Goal: Information Seeking & Learning: Learn about a topic

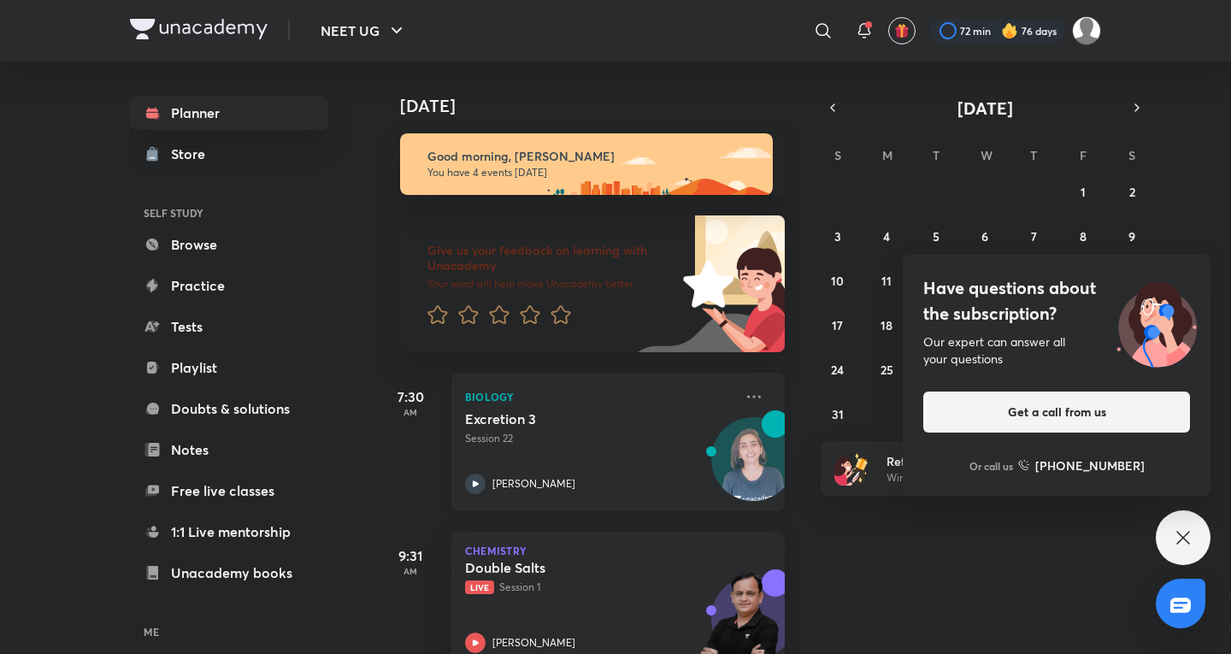
scroll to position [361, 0]
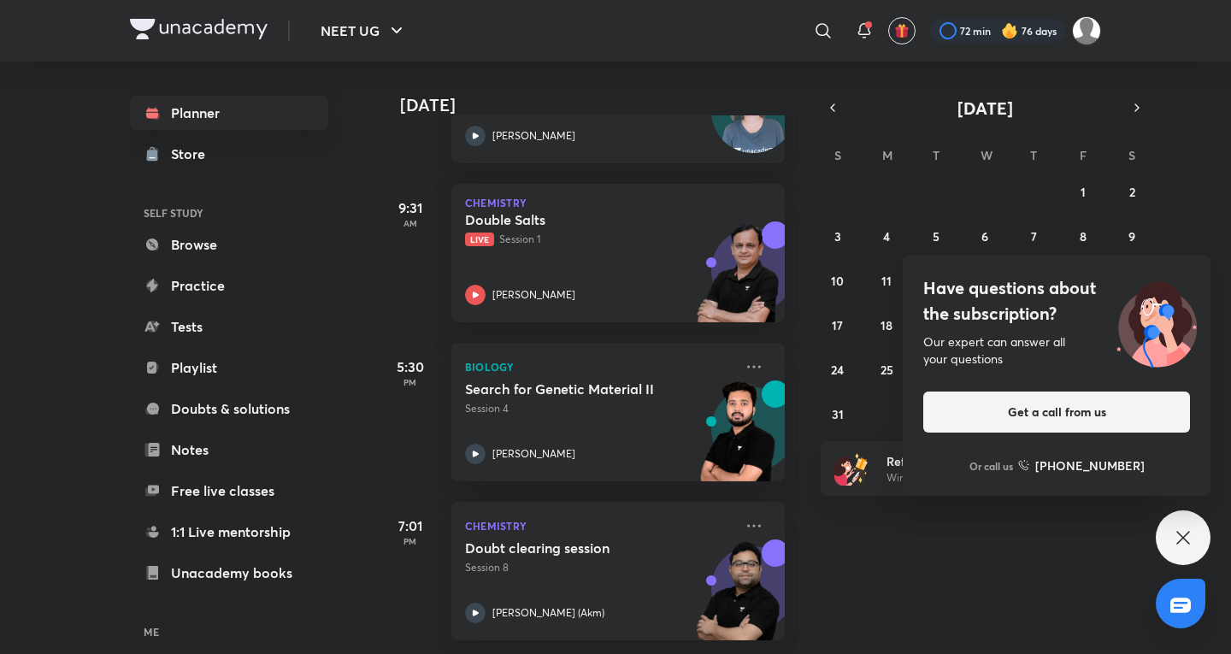
click at [1188, 528] on icon at bounding box center [1183, 537] width 21 height 21
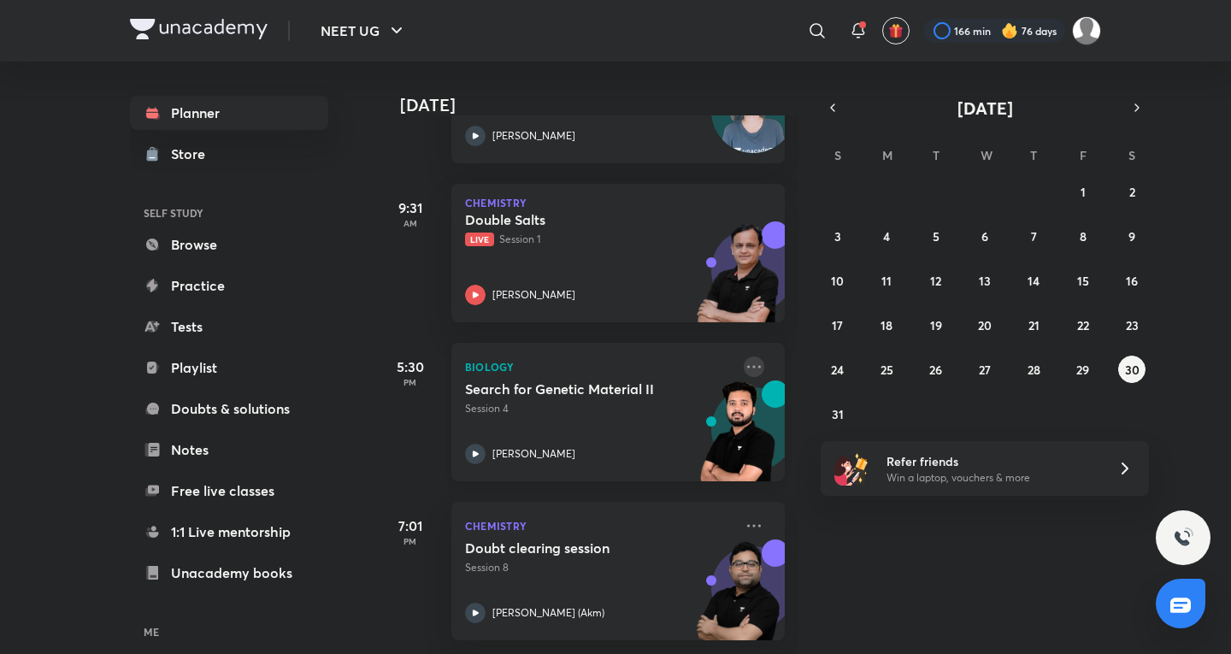
click at [748, 365] on icon at bounding box center [754, 366] width 14 height 3
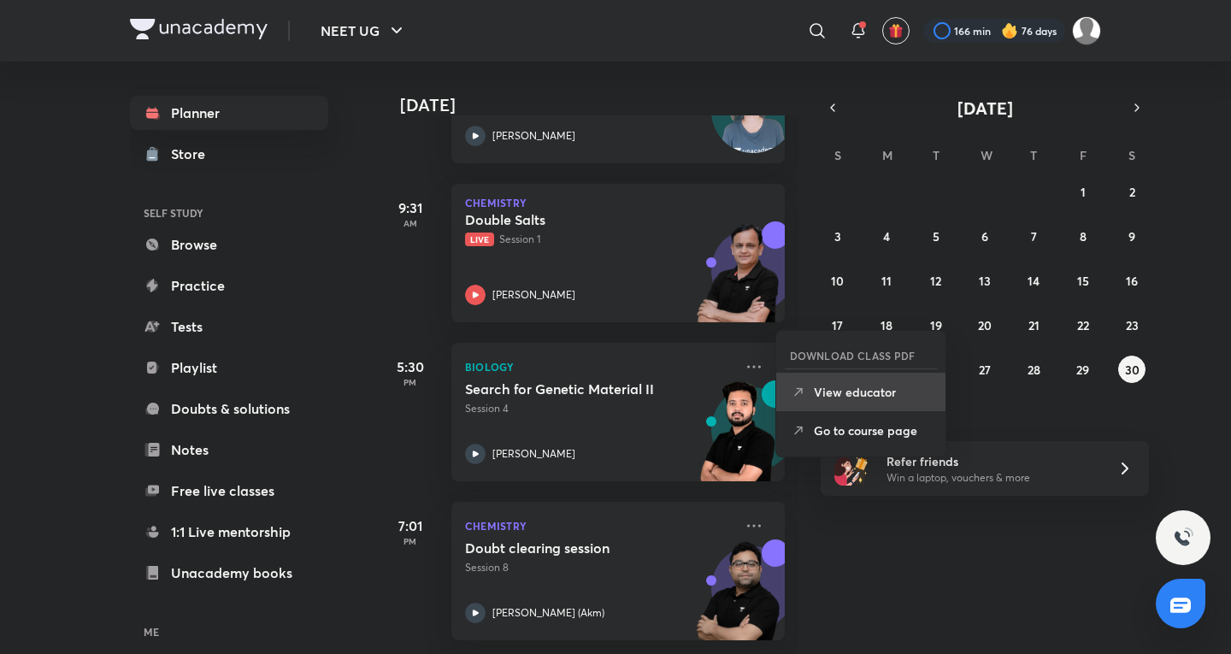
click at [834, 404] on li "View educator" at bounding box center [860, 392] width 169 height 38
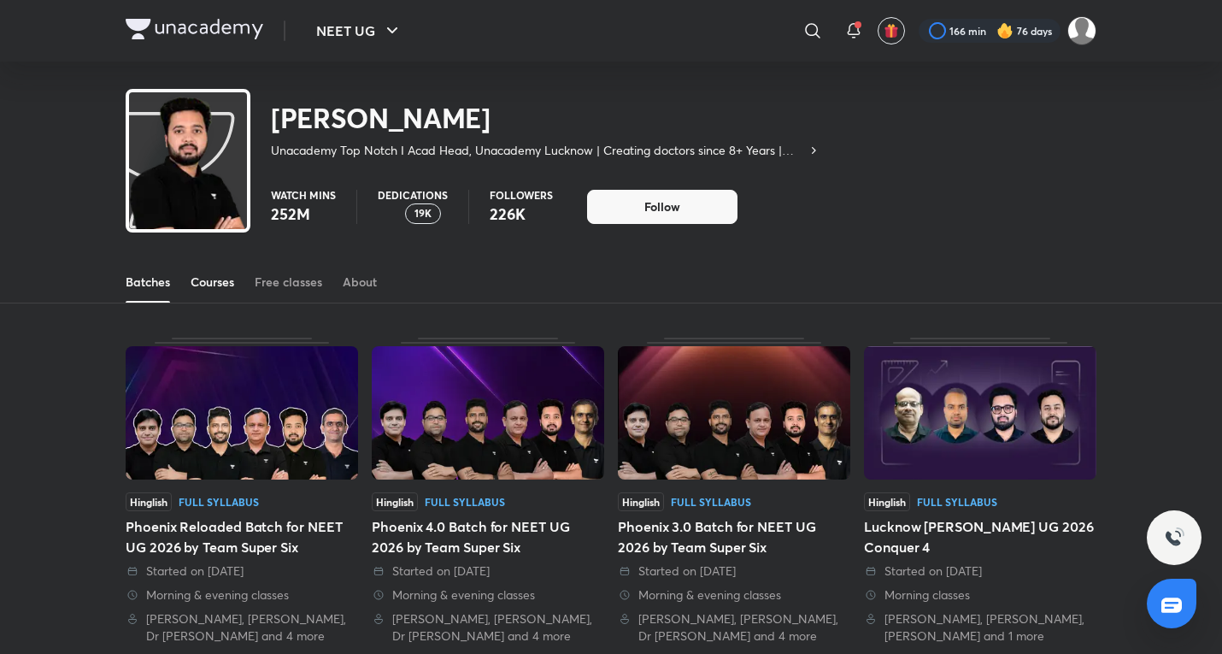
click at [234, 286] on div "Courses" at bounding box center [213, 282] width 44 height 17
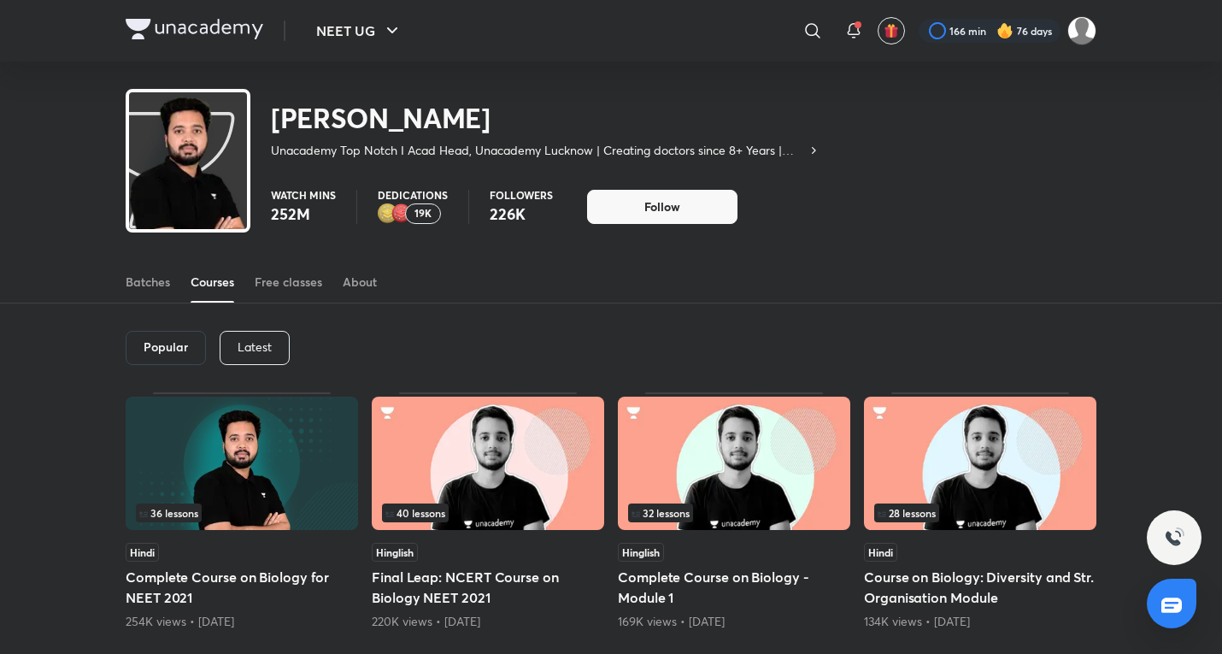
click at [256, 349] on p "Latest" at bounding box center [255, 347] width 34 height 14
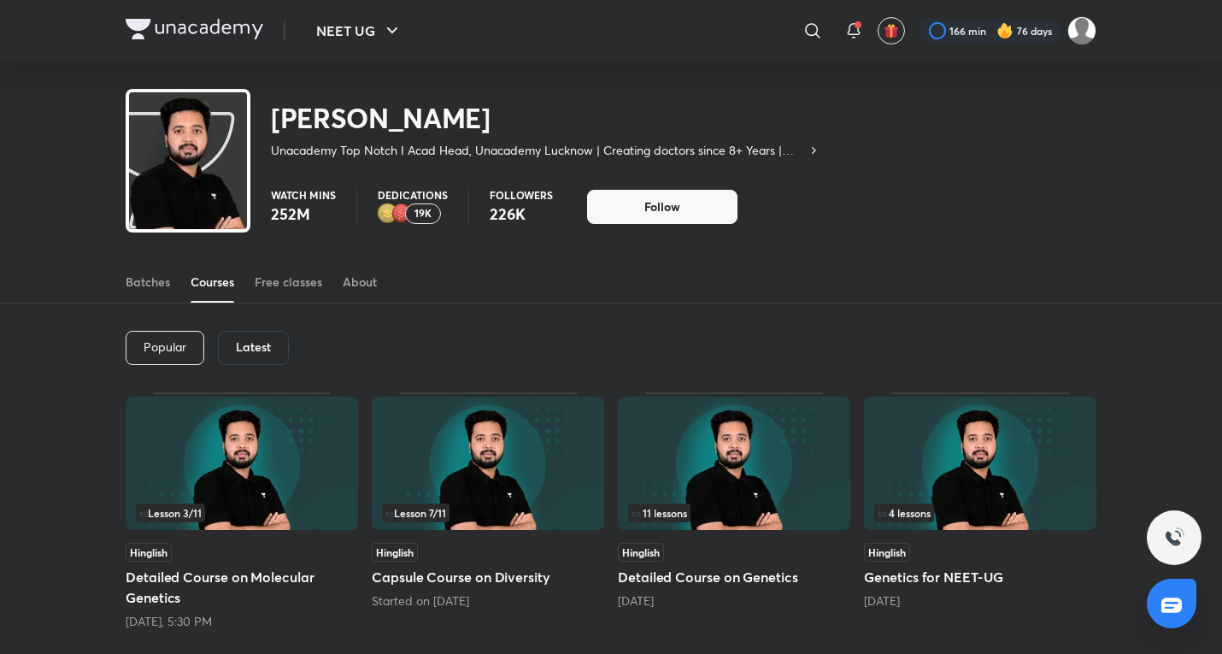
click at [380, 503] on img at bounding box center [488, 463] width 232 height 133
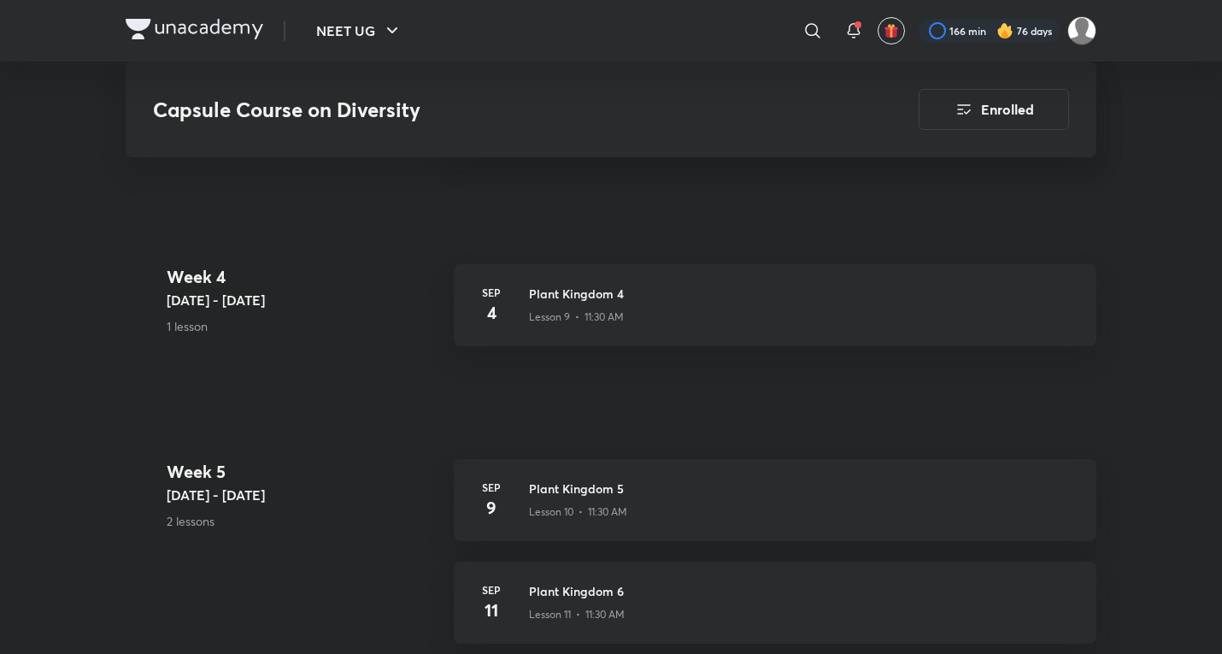
scroll to position [1886, 0]
